Goal: Find contact information: Find contact information

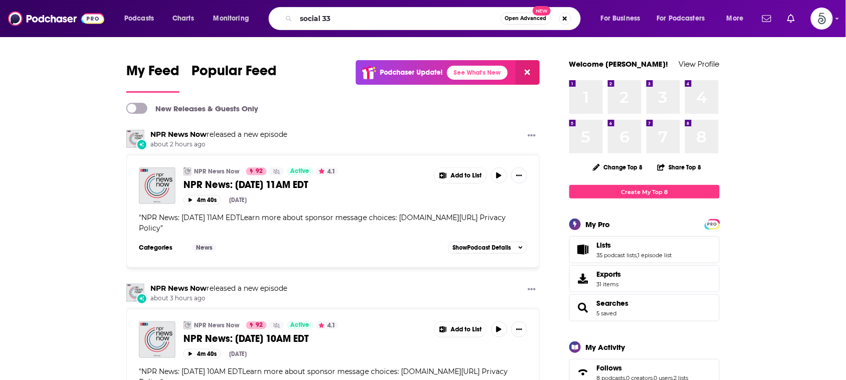
type input "social 33"
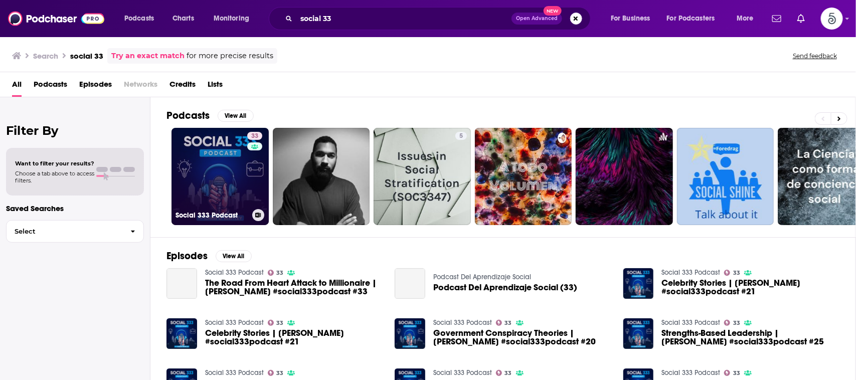
click at [225, 157] on link "33 Social 333 Podcast" at bounding box center [219, 176] width 97 height 97
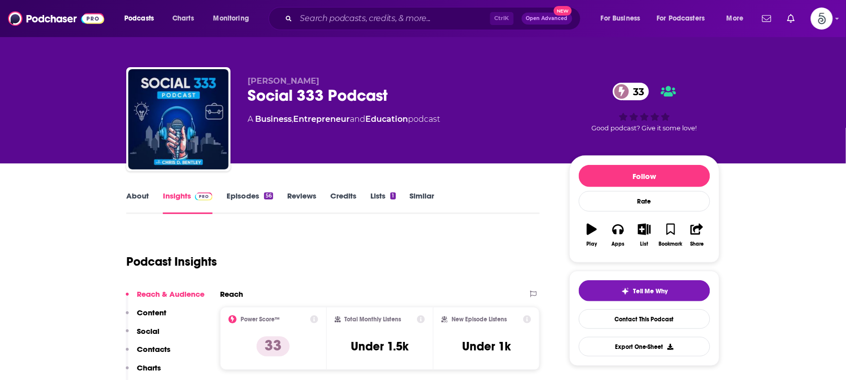
click at [143, 194] on link "About" at bounding box center [137, 202] width 23 height 23
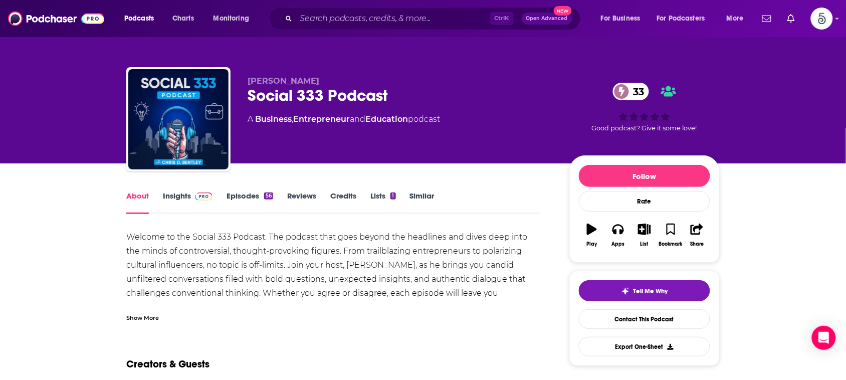
click at [136, 318] on div "Show More" at bounding box center [142, 317] width 33 height 10
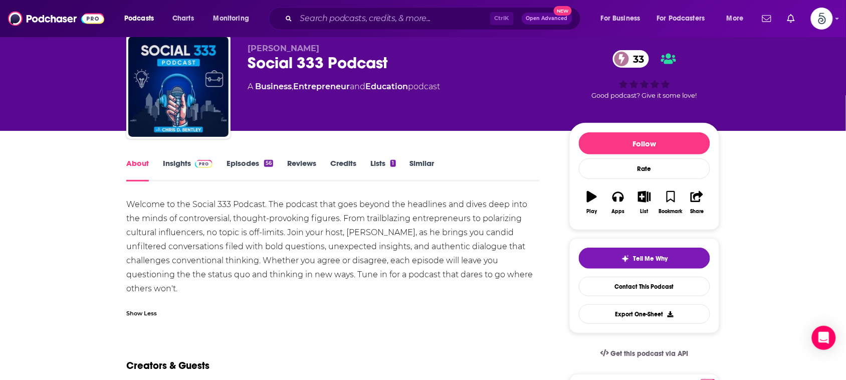
scroll to position [28, 0]
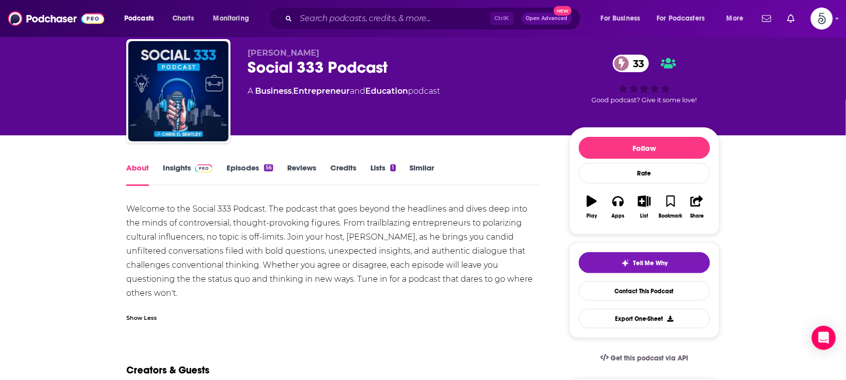
click at [169, 168] on link "Insights" at bounding box center [188, 174] width 50 height 23
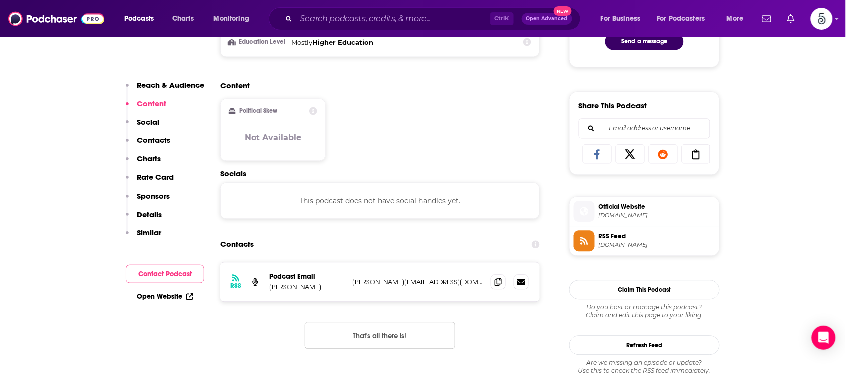
scroll to position [576, 0]
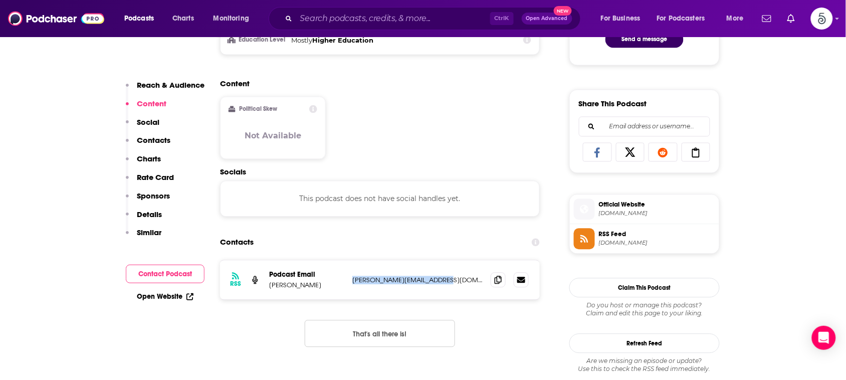
drag, startPoint x: 452, startPoint y: 283, endPoint x: 352, endPoint y: 281, distance: 99.8
click at [351, 281] on div "RSS Podcast Email [PERSON_NAME] Bentley [EMAIL_ADDRESS][DOMAIN_NAME] [PERSON_NA…" at bounding box center [380, 279] width 320 height 39
copy p "[PERSON_NAME][EMAIL_ADDRESS][DOMAIN_NAME]"
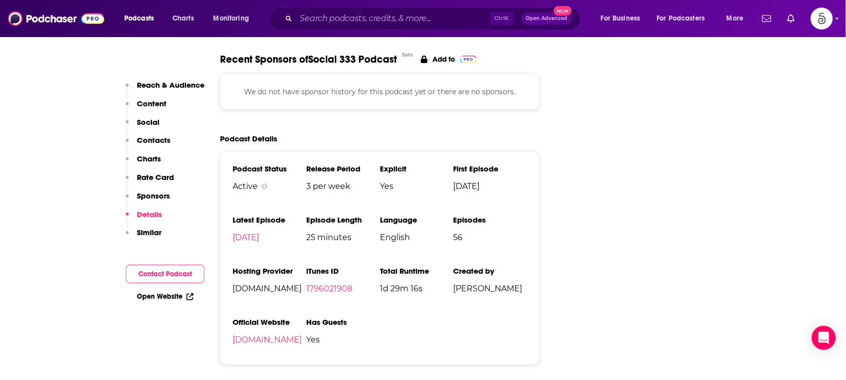
scroll to position [1437, 0]
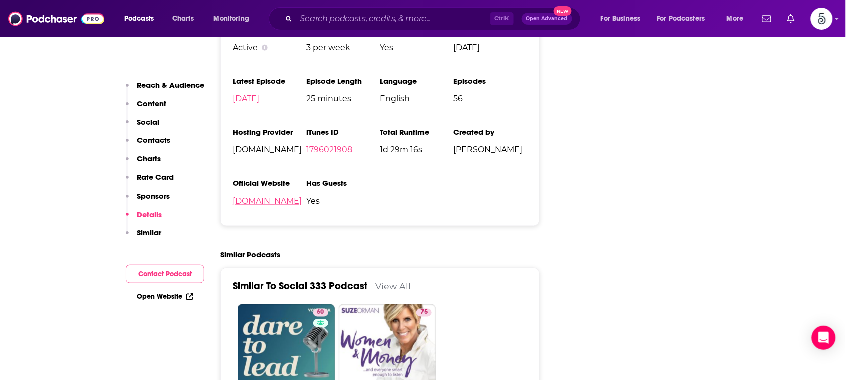
click at [242, 203] on link "[DOMAIN_NAME]" at bounding box center [267, 201] width 69 height 10
